Goal: Find specific page/section: Find specific page/section

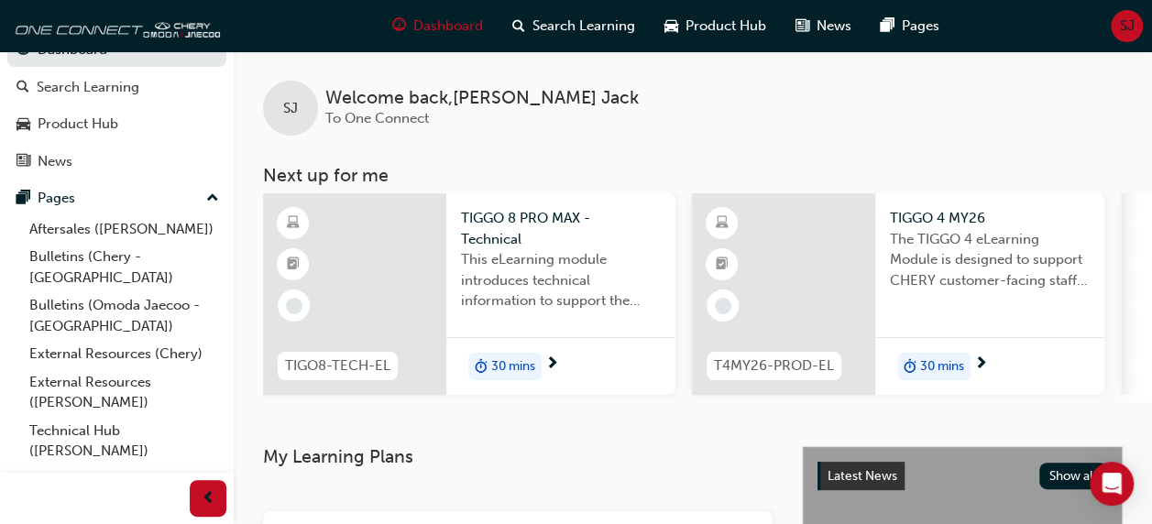
scroll to position [29, 0]
click at [92, 368] on link "External Resources ([PERSON_NAME])" at bounding box center [124, 392] width 204 height 49
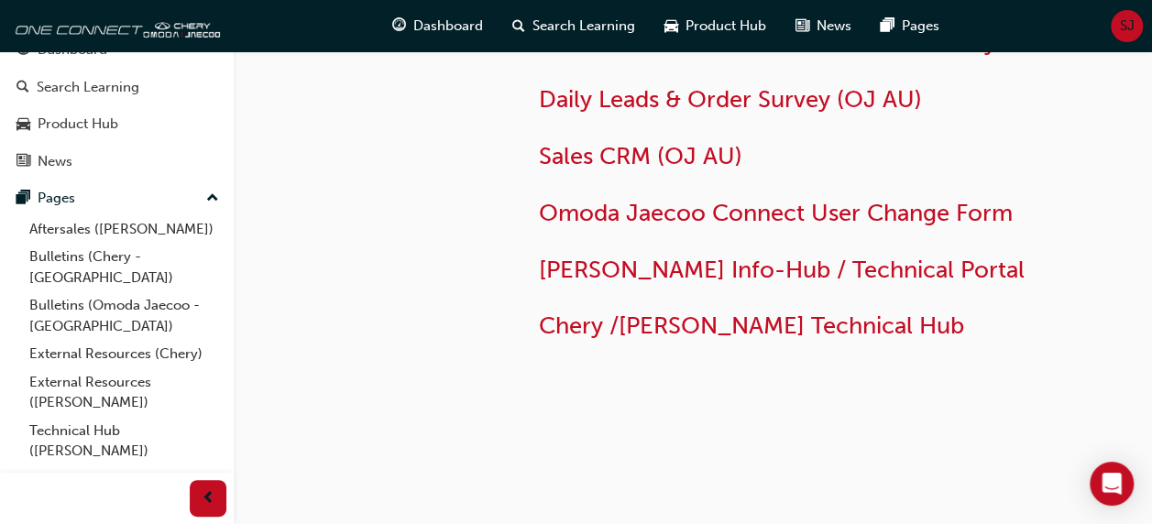
scroll to position [169, 0]
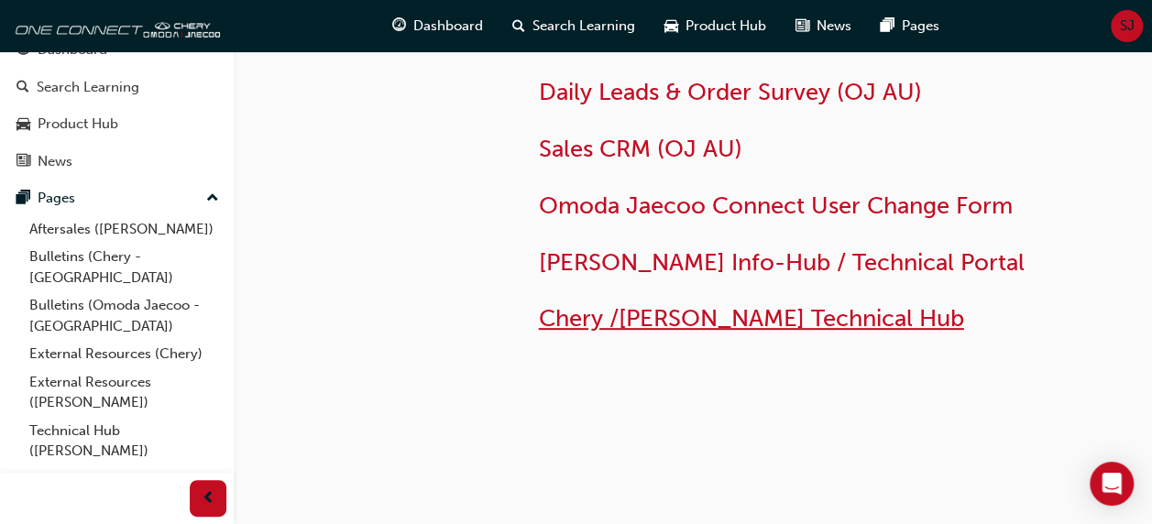
click at [723, 321] on span "Chery /[PERSON_NAME] Technical Hub" at bounding box center [751, 318] width 425 height 28
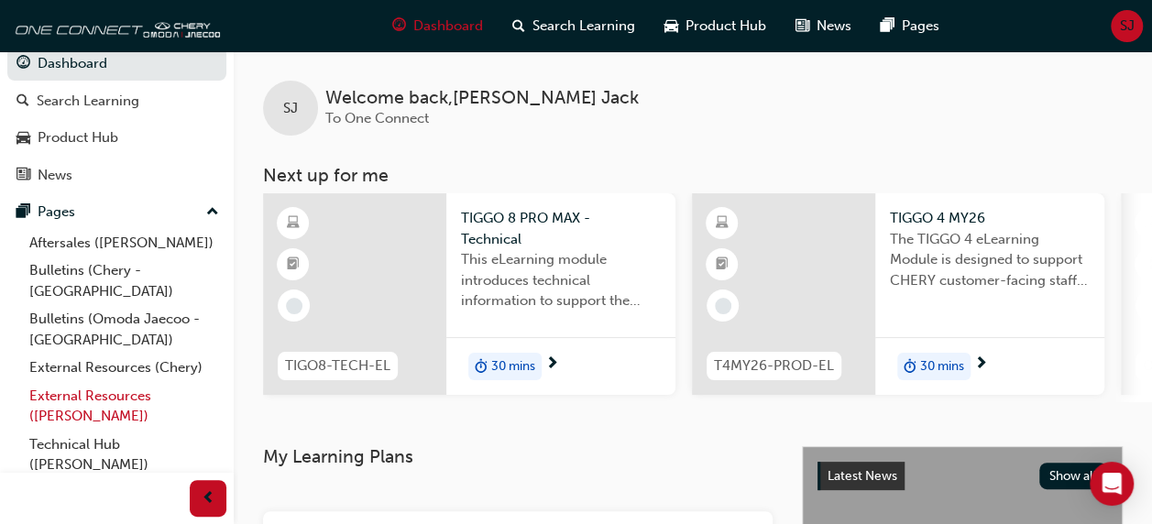
scroll to position [29, 0]
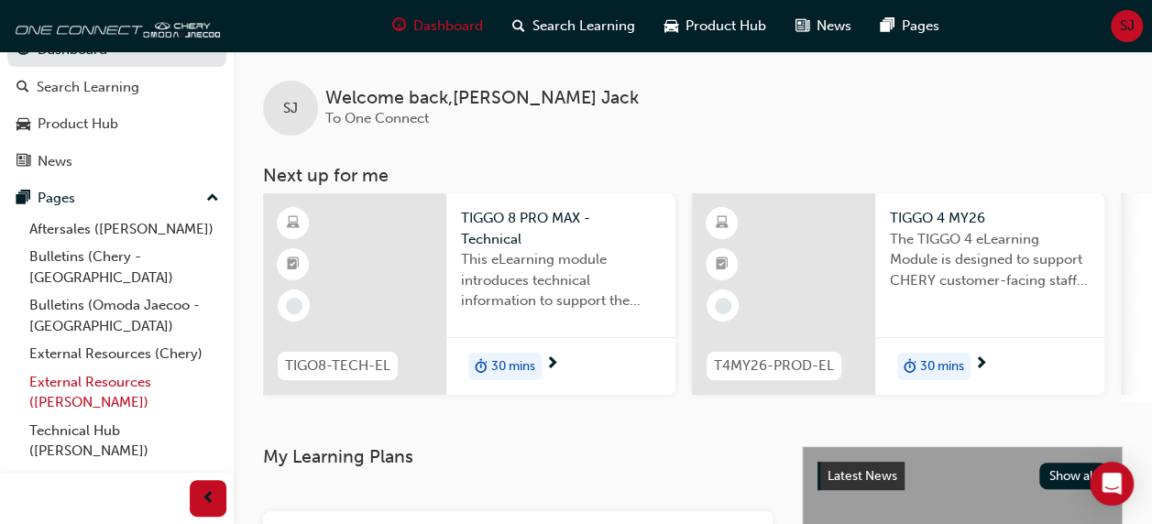
click at [103, 368] on link "External Resources ([PERSON_NAME])" at bounding box center [124, 392] width 204 height 49
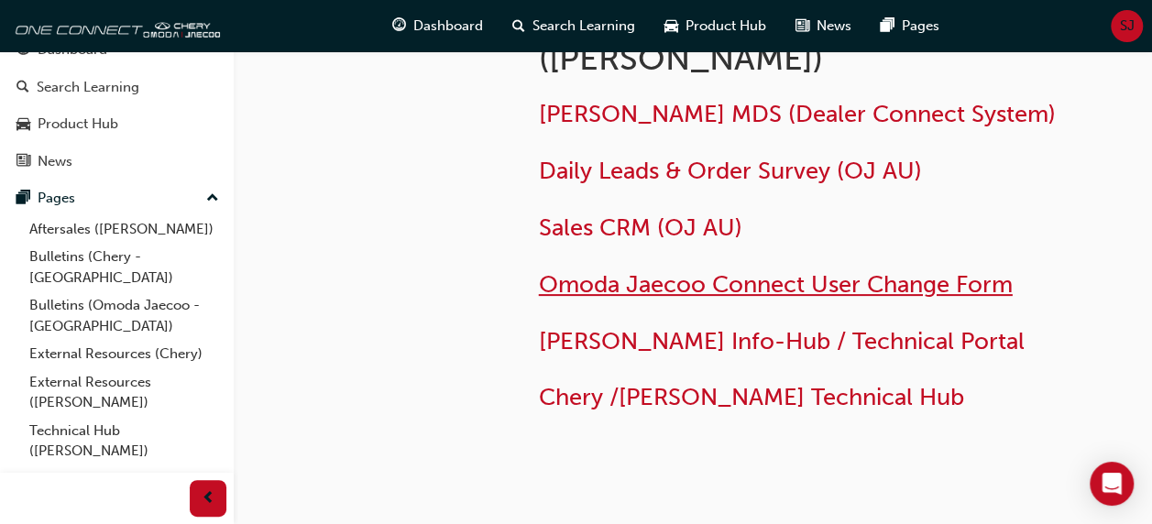
scroll to position [103, 0]
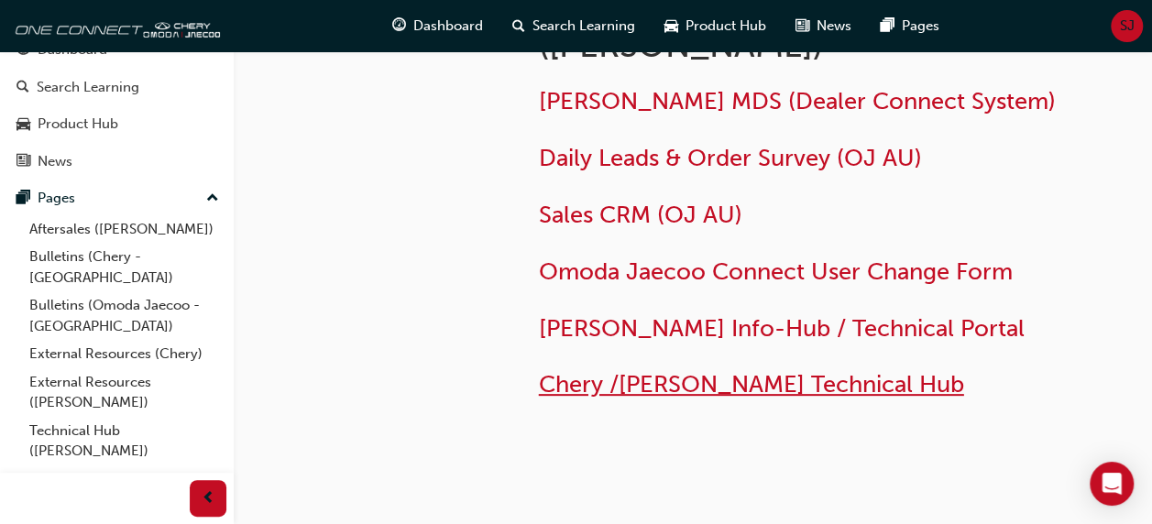
click at [795, 380] on span "Chery /[PERSON_NAME] Technical Hub" at bounding box center [751, 384] width 425 height 28
